Goal: Use online tool/utility: Utilize a website feature to perform a specific function

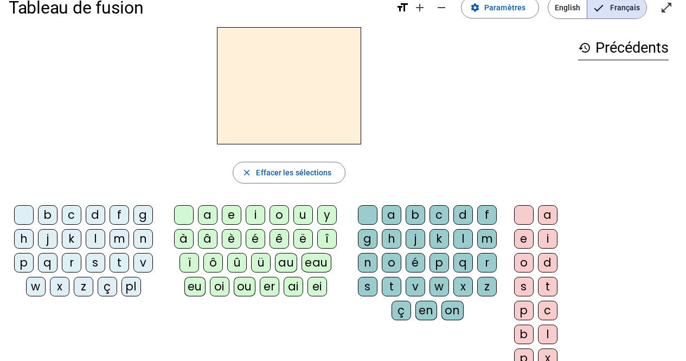
scroll to position [21, 0]
click at [527, 206] on div at bounding box center [524, 214] width 20 height 20
click at [95, 263] on div "s" at bounding box center [96, 262] width 20 height 20
click at [301, 212] on div "u" at bounding box center [303, 214] width 20 height 20
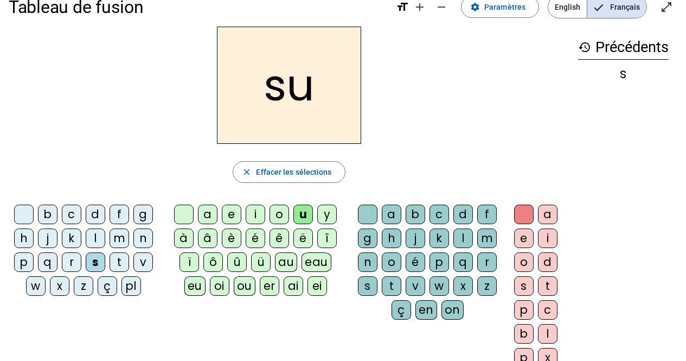
click at [250, 215] on div "i" at bounding box center [256, 214] width 20 height 20
click at [226, 218] on div "e" at bounding box center [232, 214] width 20 height 20
click at [209, 220] on div "a" at bounding box center [208, 214] width 20 height 20
click at [144, 264] on div "v" at bounding box center [143, 262] width 20 height 20
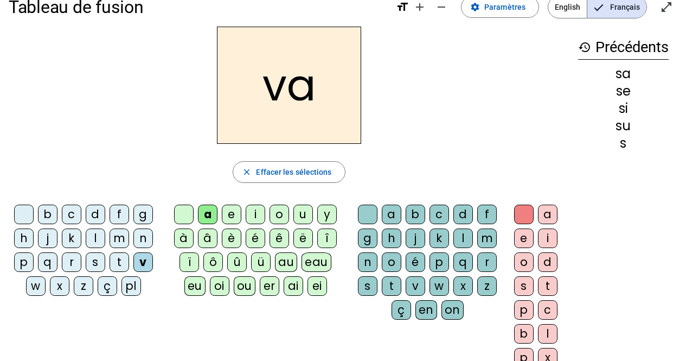
click at [370, 285] on div "s" at bounding box center [368, 286] width 20 height 20
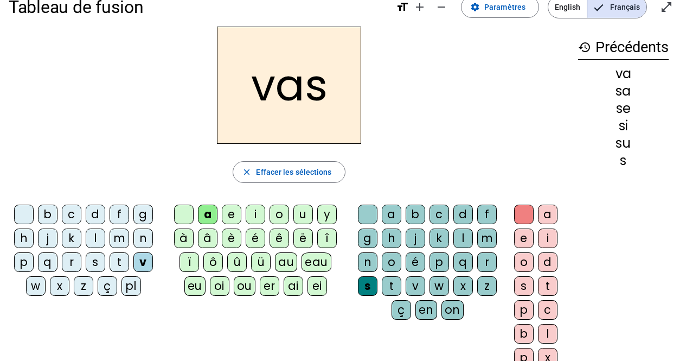
click at [526, 238] on div "e" at bounding box center [524, 238] width 20 height 20
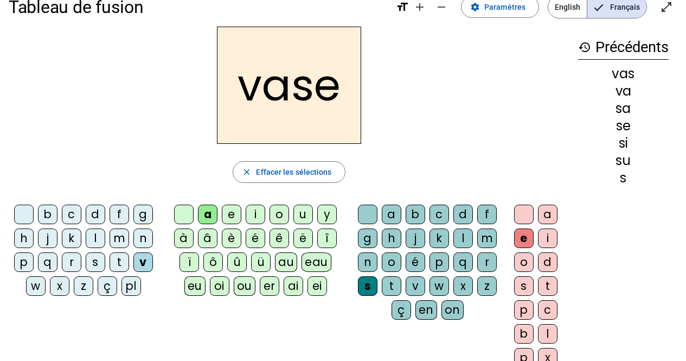
click at [526, 215] on div at bounding box center [524, 214] width 20 height 20
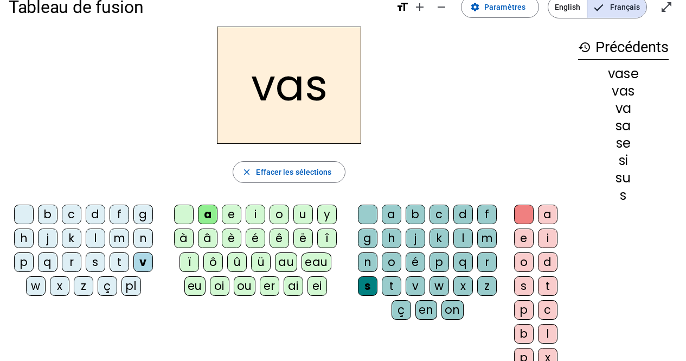
click at [523, 243] on div "e" at bounding box center [524, 238] width 20 height 20
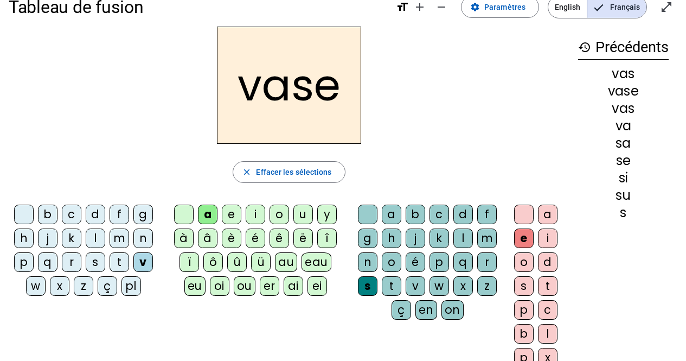
click at [67, 216] on div "c" at bounding box center [72, 214] width 20 height 20
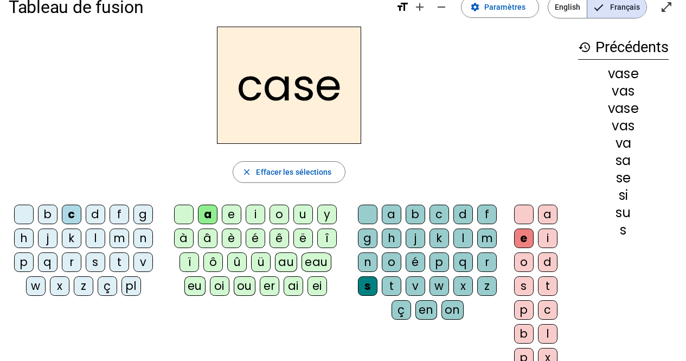
click at [51, 242] on div "j" at bounding box center [48, 238] width 20 height 20
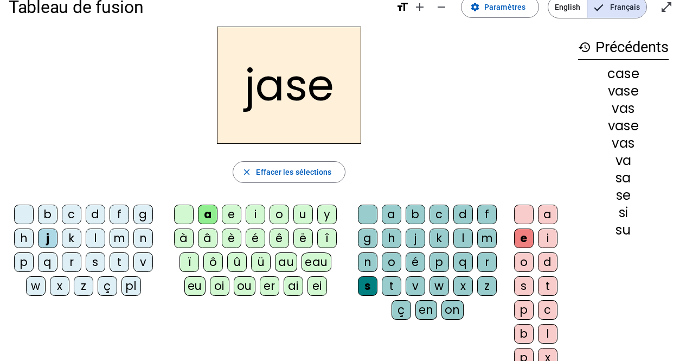
click at [52, 216] on div "b" at bounding box center [48, 214] width 20 height 20
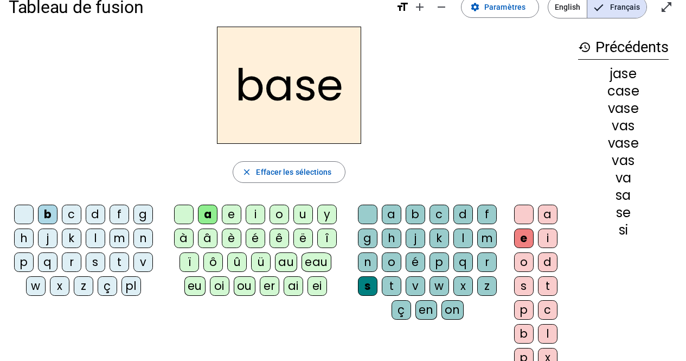
click at [250, 216] on div "i" at bounding box center [256, 214] width 20 height 20
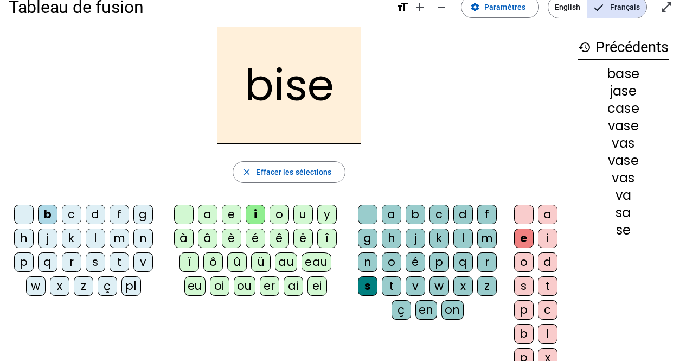
click at [117, 241] on div "m" at bounding box center [120, 238] width 20 height 20
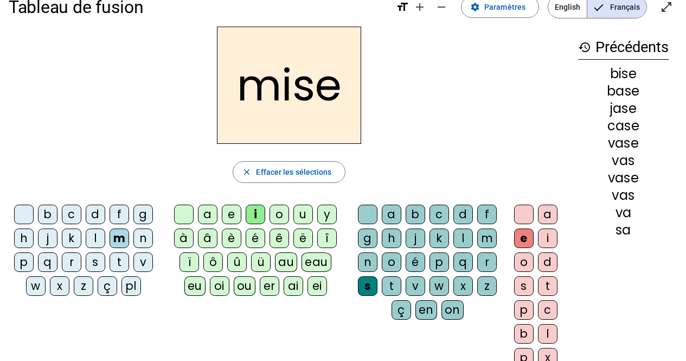
click at [96, 244] on div "l" at bounding box center [96, 238] width 20 height 20
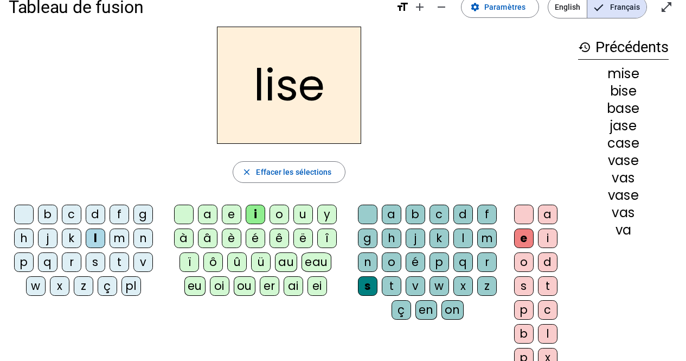
click at [142, 267] on div "v" at bounding box center [143, 262] width 20 height 20
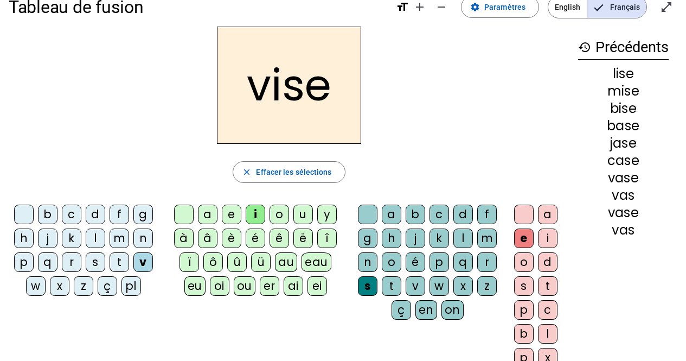
click at [458, 215] on div "d" at bounding box center [463, 214] width 20 height 20
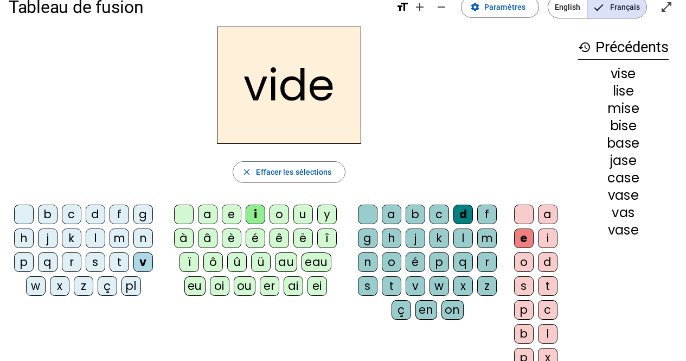
click at [70, 265] on div "r" at bounding box center [72, 262] width 20 height 20
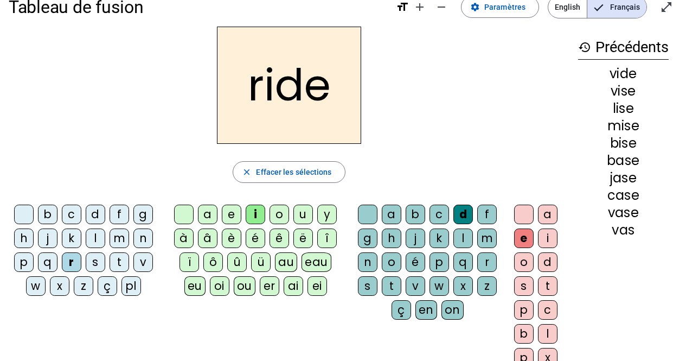
click at [302, 214] on div "u" at bounding box center [303, 214] width 20 height 20
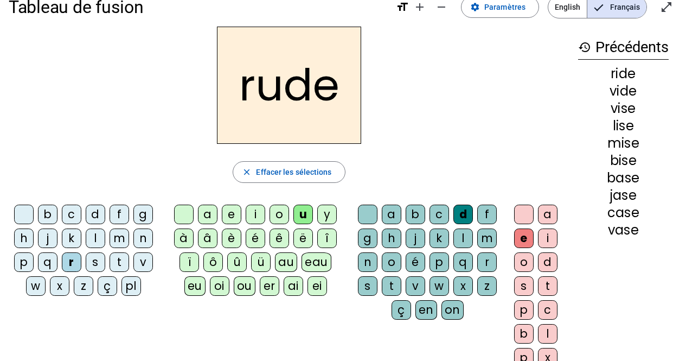
click at [212, 210] on div "a" at bounding box center [208, 214] width 20 height 20
